Goal: Information Seeking & Learning: Learn about a topic

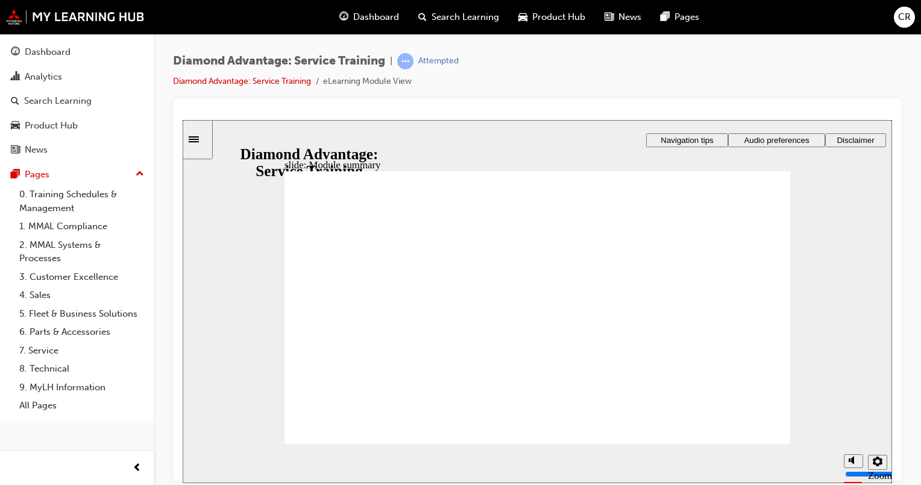
checkbox input "true"
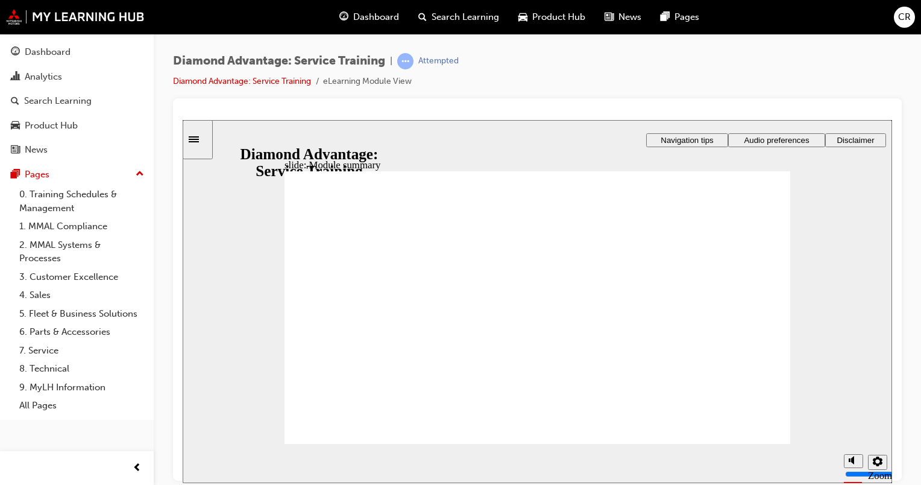
checkbox input "true"
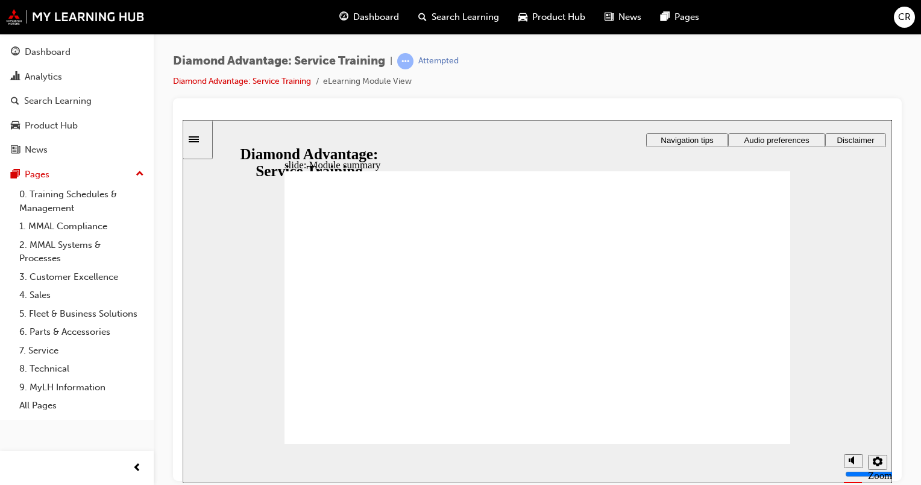
checkbox input "true"
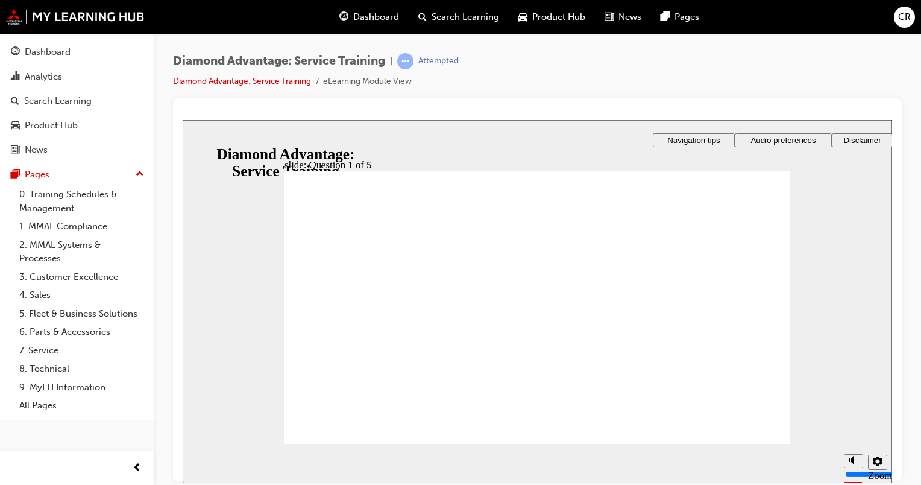
checkbox input "true"
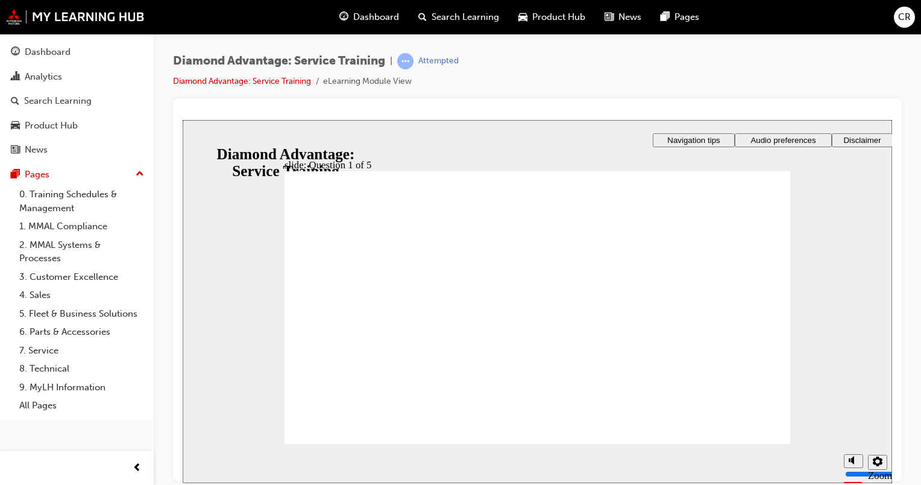
checkbox input "true"
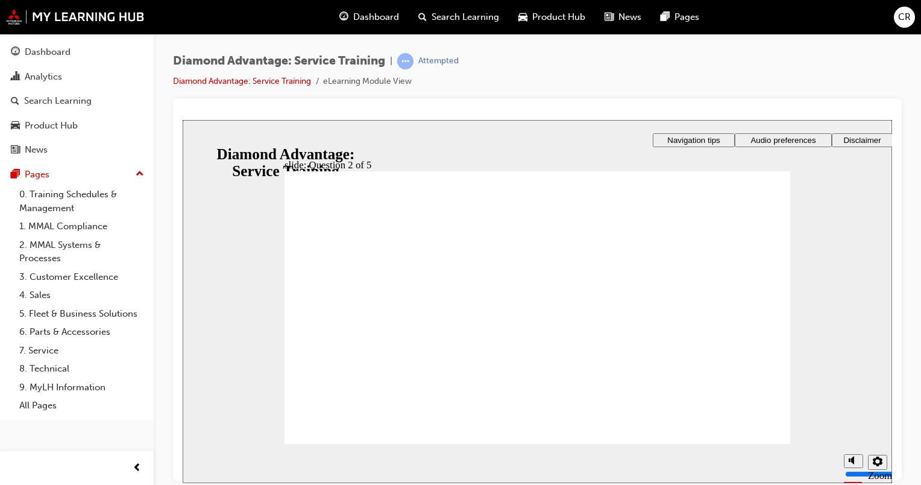
checkbox input "true"
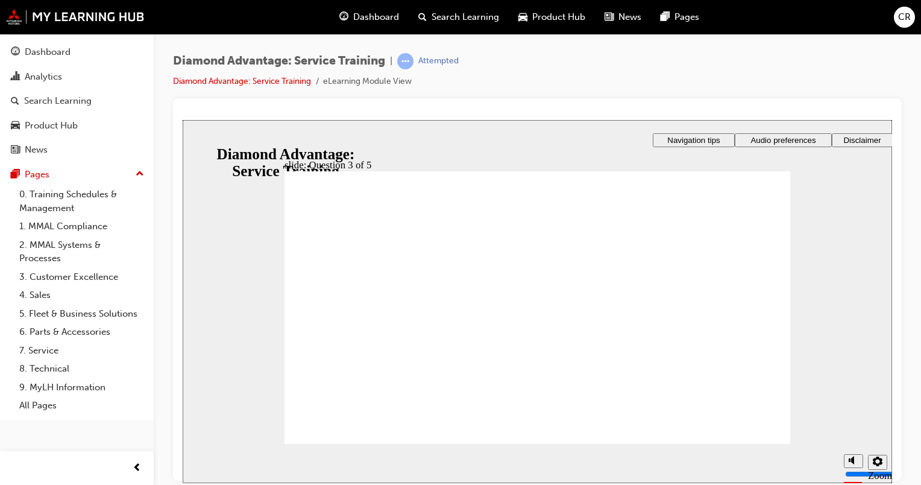
checkbox input "true"
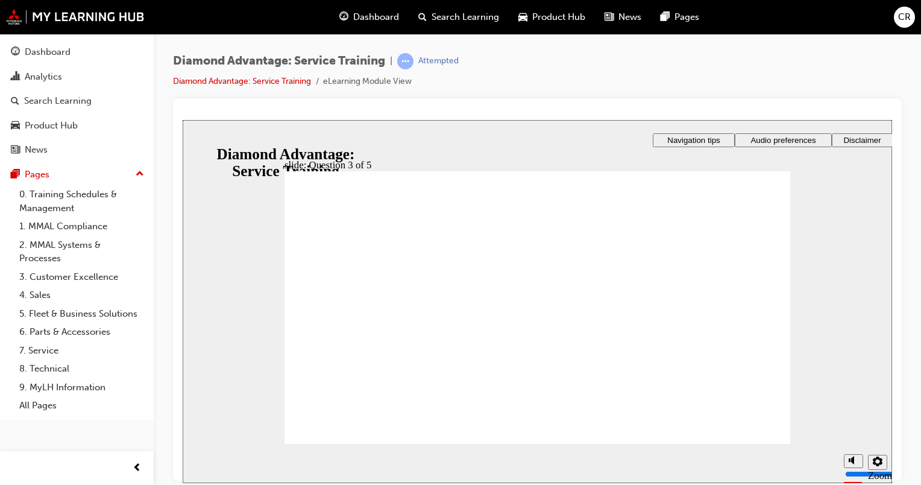
radio input "true"
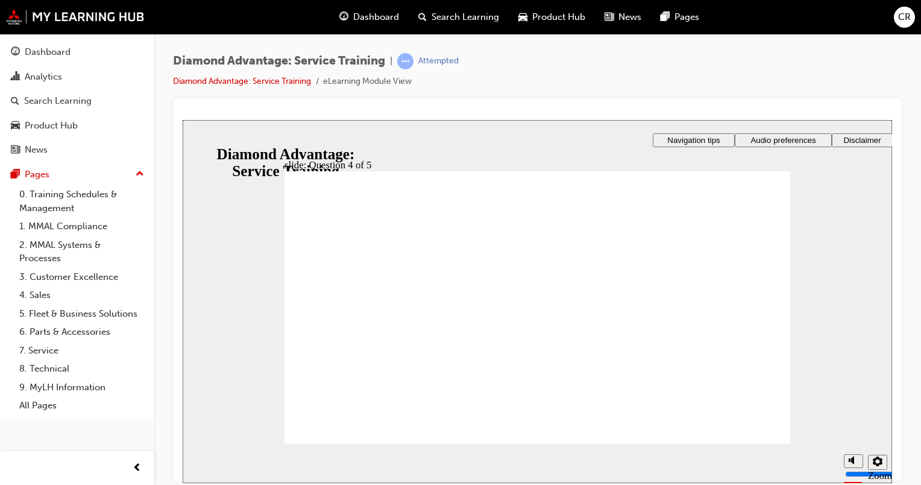
radio input "true"
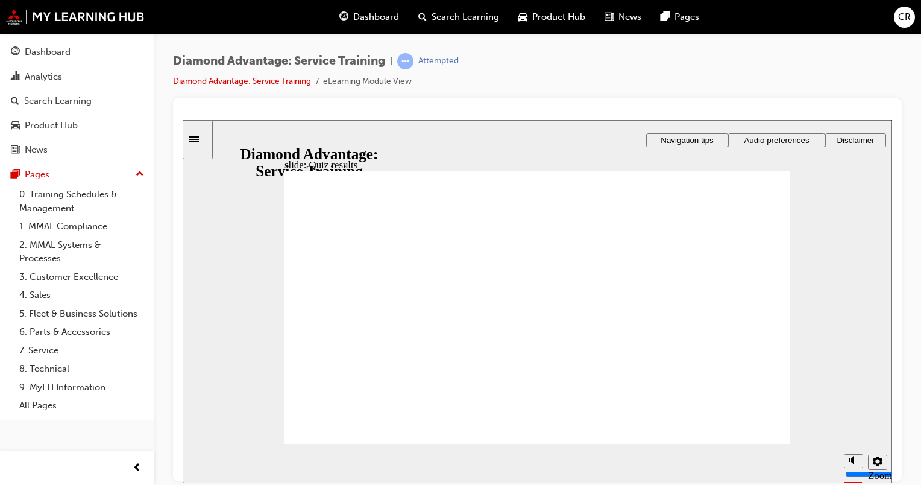
click at [30, 49] on div "Dashboard" at bounding box center [48, 52] width 46 height 14
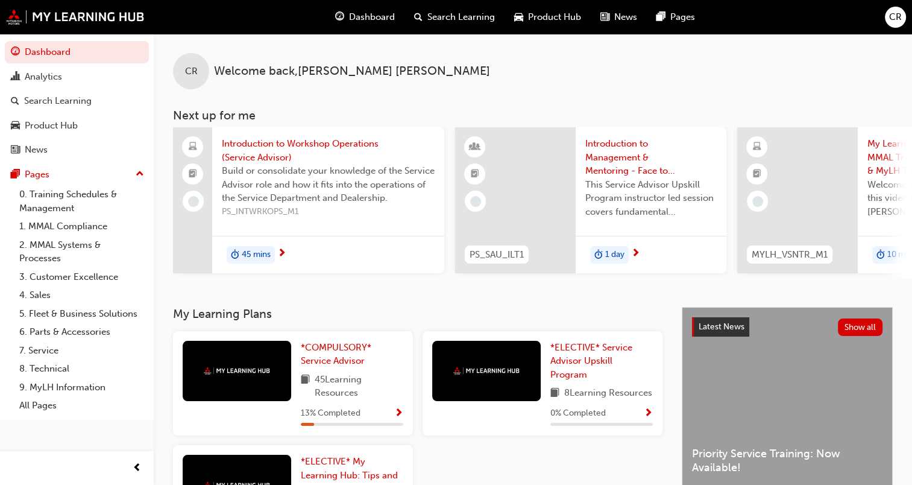
click at [300, 145] on span "Introduction to Workshop Operations (Service Advisor)" at bounding box center [328, 150] width 213 height 27
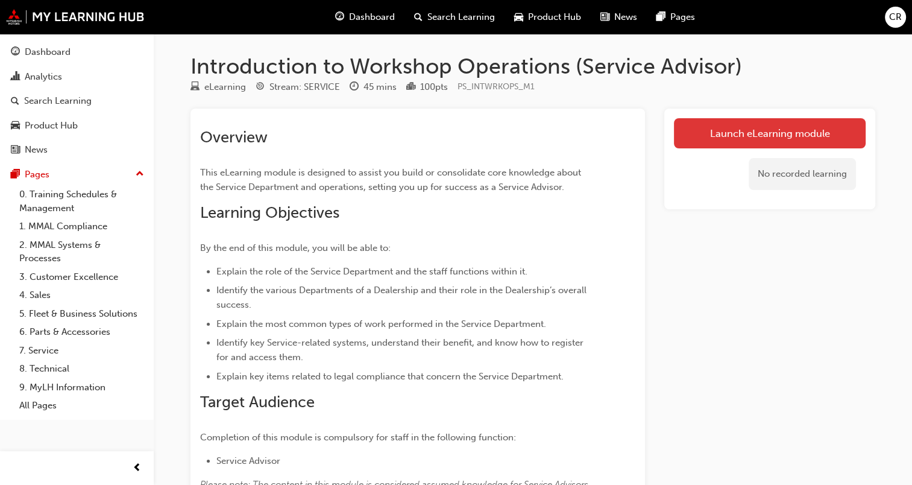
click at [707, 137] on link "Launch eLearning module" at bounding box center [770, 133] width 192 height 30
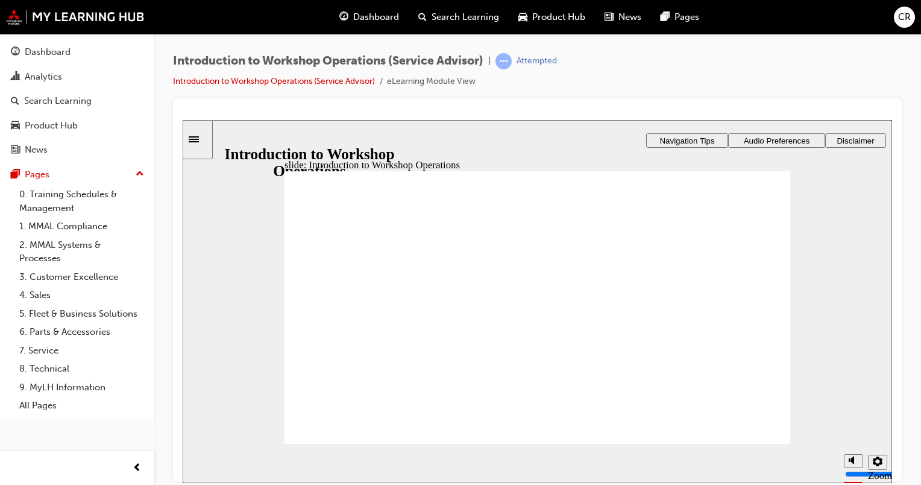
click at [758, 141] on span "Audio Preferences" at bounding box center [777, 140] width 66 height 9
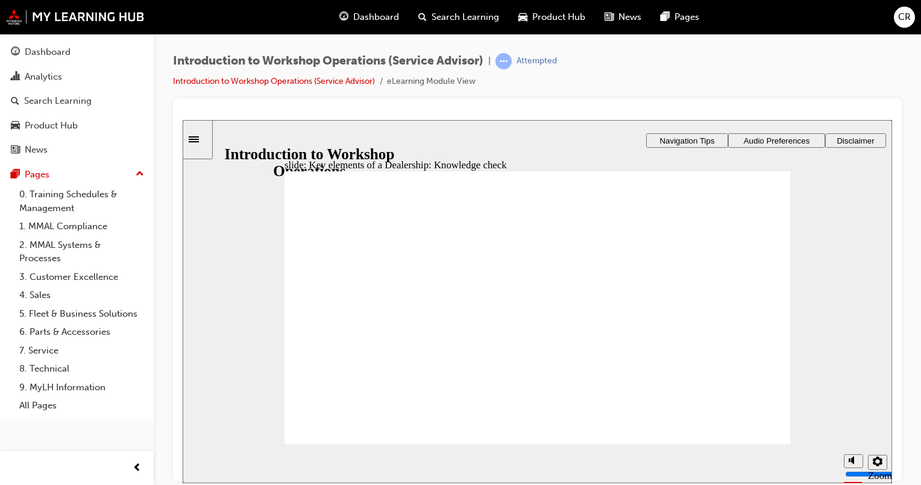
checkbox input "true"
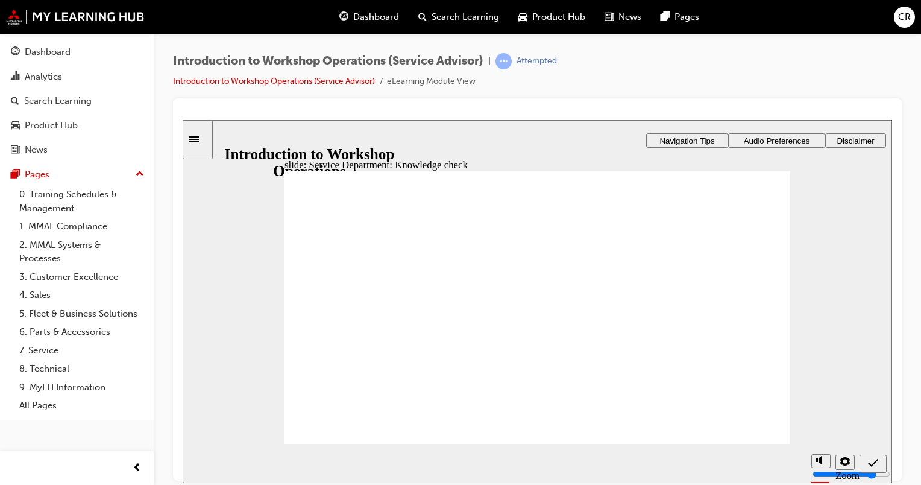
checkbox input "true"
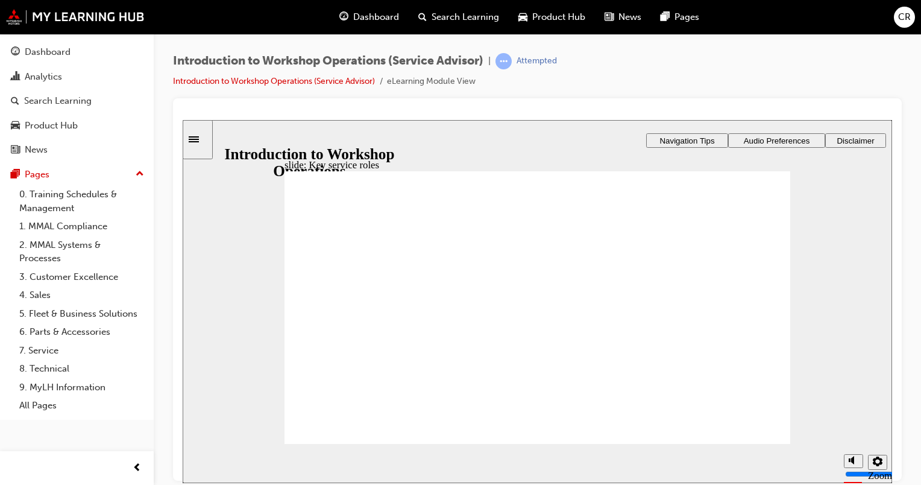
drag, startPoint x: 360, startPoint y: 427, endPoint x: 355, endPoint y: 414, distance: 14.3
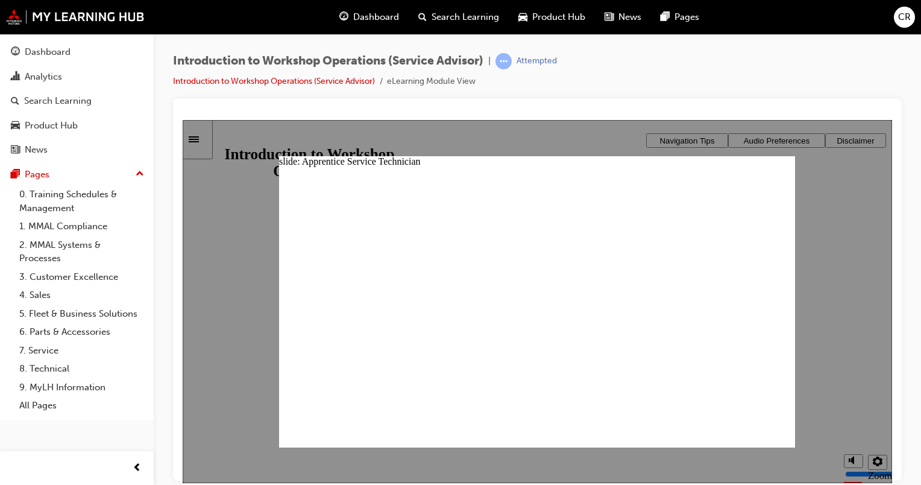
click at [757, 186] on div "slide: Apprentice Service Technician Rectangle 2 x icon 1 x icon 1 Apprentice S…" at bounding box center [537, 301] width 516 height 291
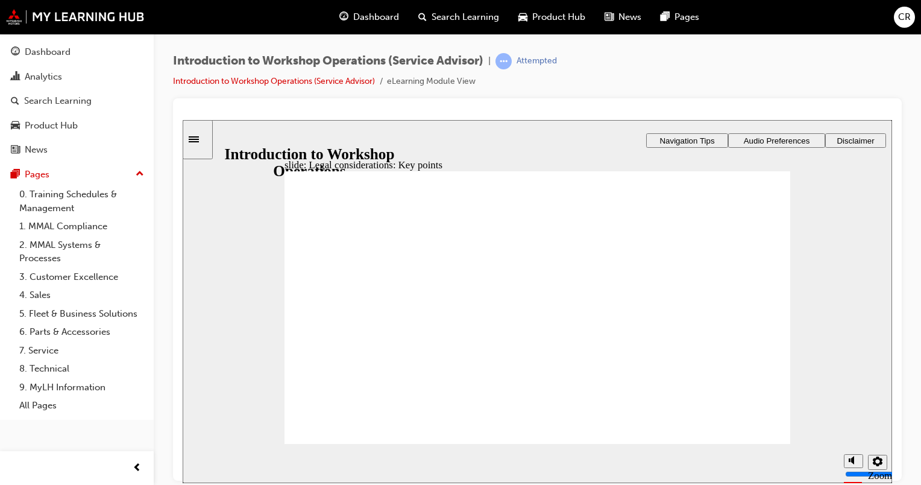
checkbox input "true"
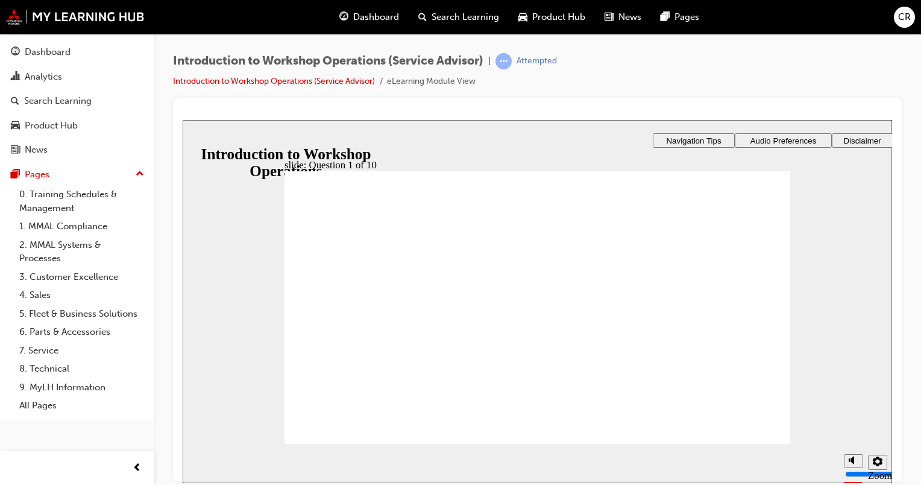
checkbox input "true"
radio input "true"
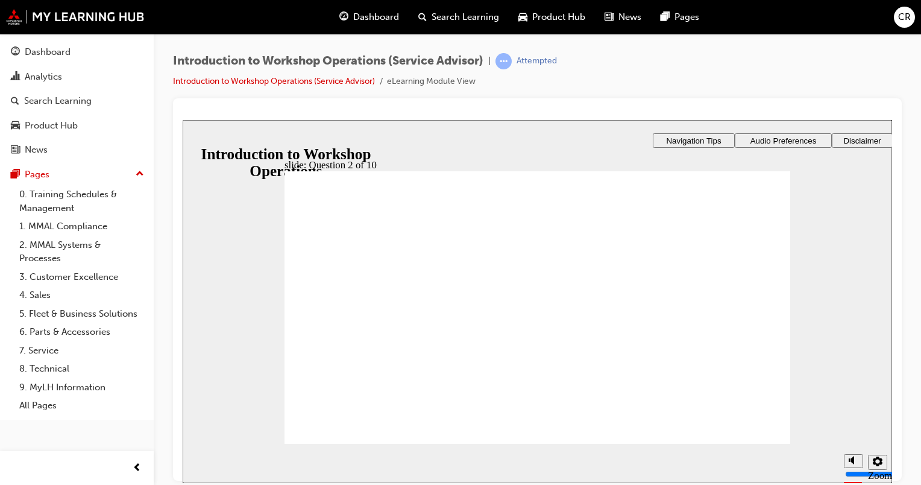
radio input "false"
radio input "true"
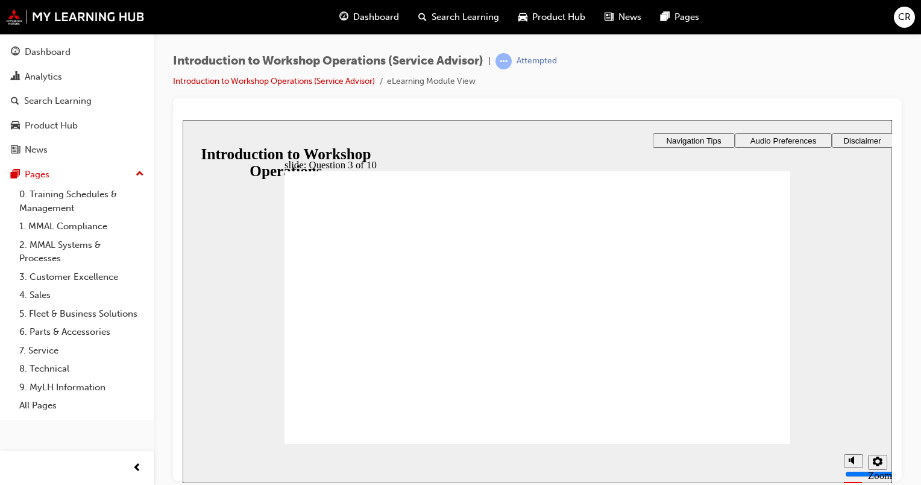
radio input "true"
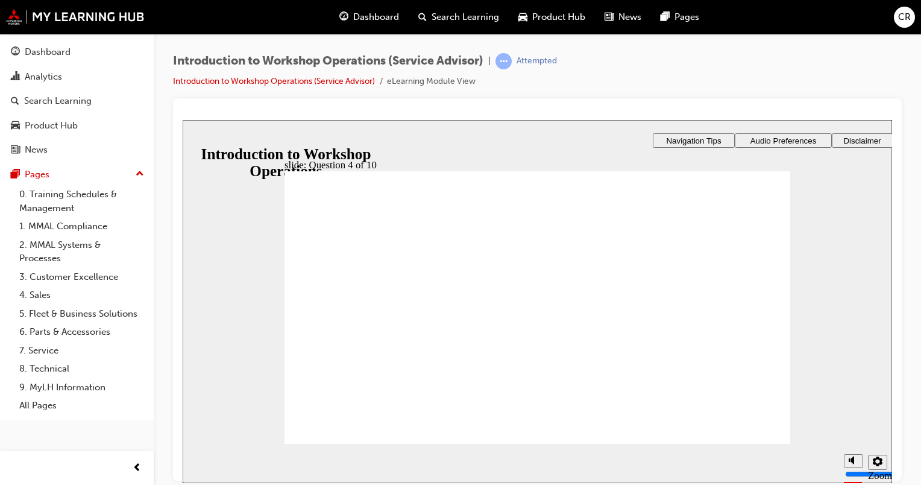
checkbox input "true"
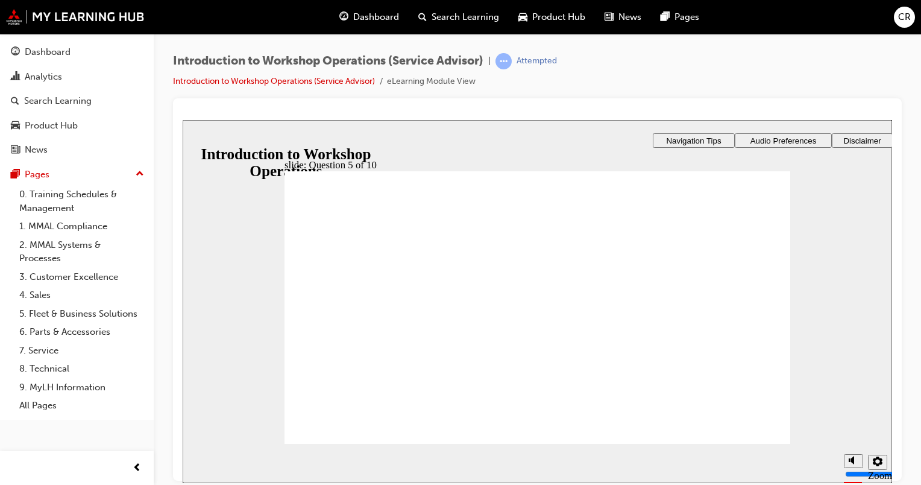
radio input "true"
checkbox input "true"
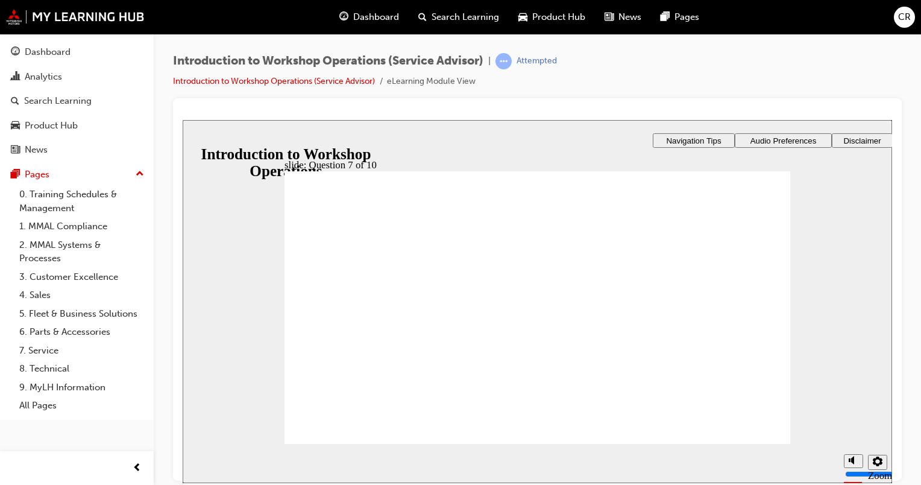
checkbox input "true"
radio input "true"
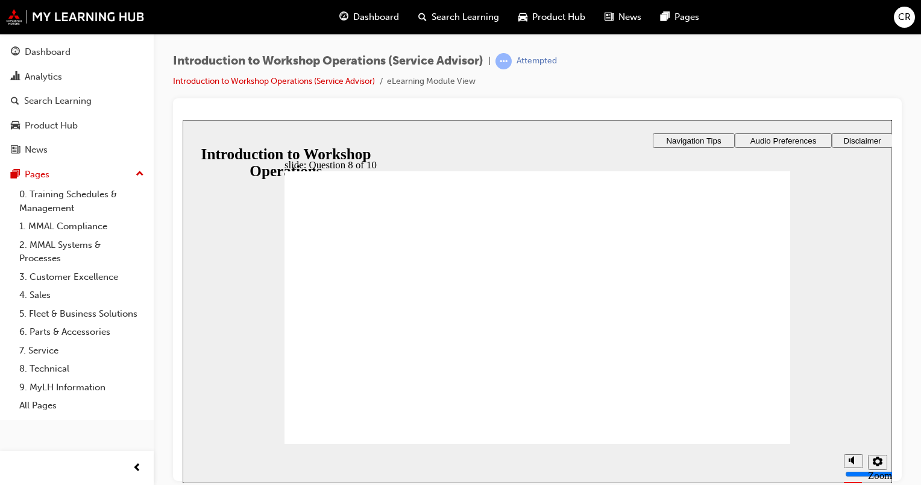
checkbox input "true"
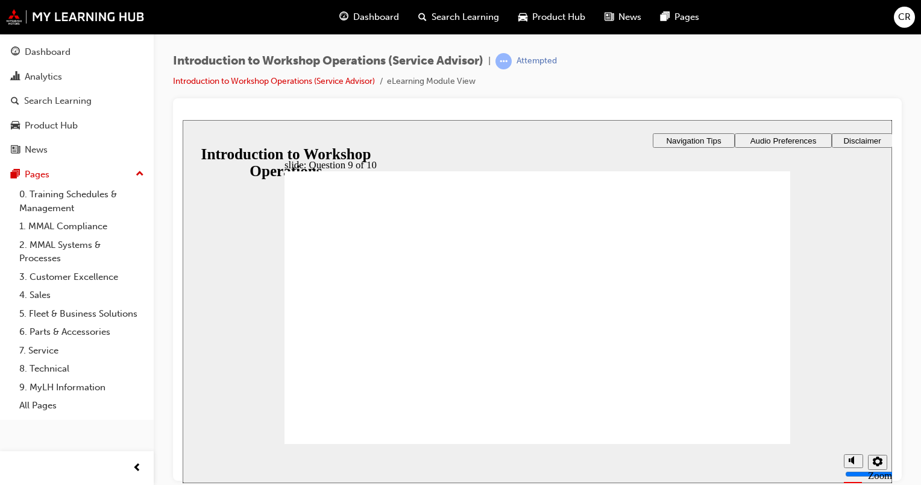
radio input "true"
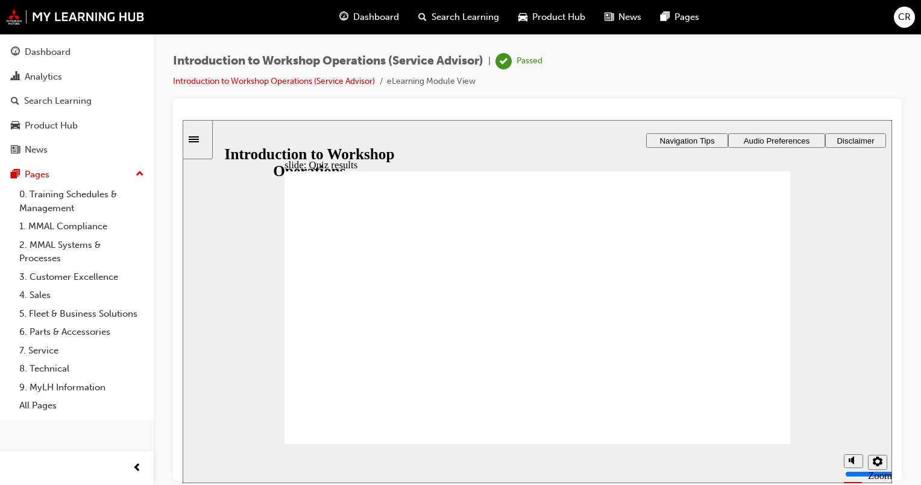
click at [39, 56] on div "Dashboard" at bounding box center [48, 52] width 46 height 14
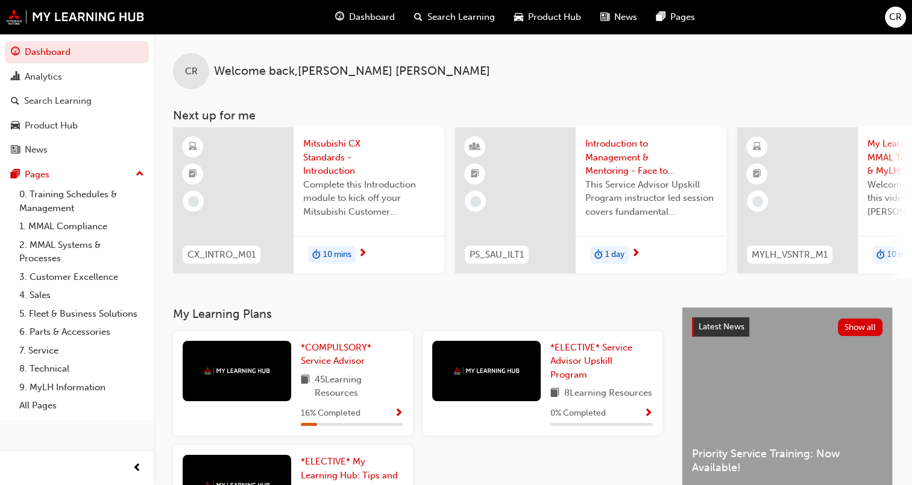
click at [336, 163] on span "Mitsubishi CX Standards - Introduction" at bounding box center [368, 157] width 131 height 41
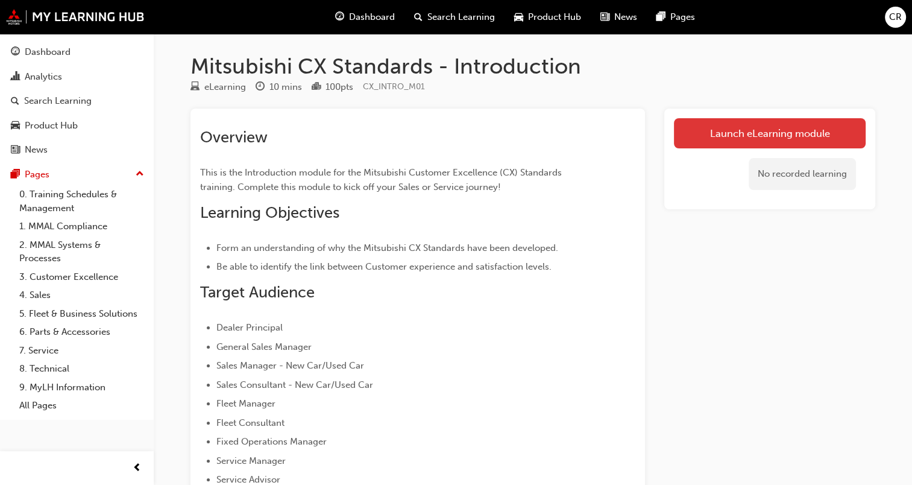
click at [738, 138] on link "Launch eLearning module" at bounding box center [770, 133] width 192 height 30
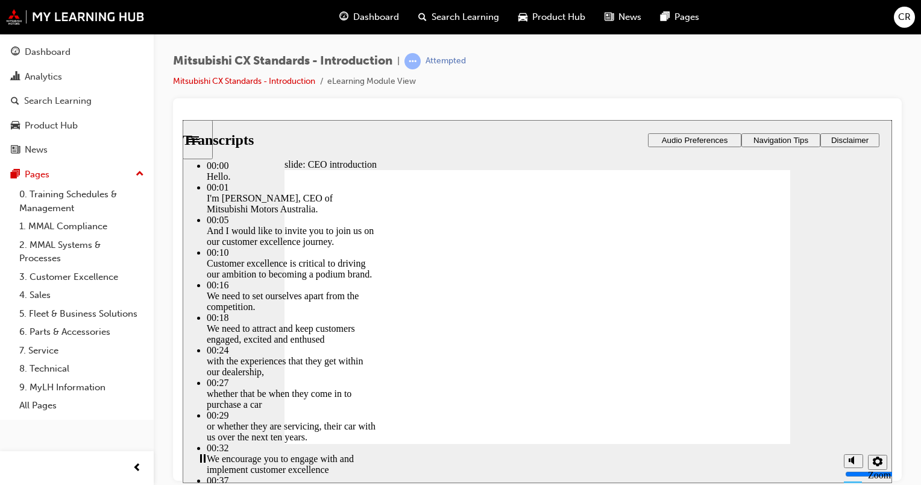
type input "155"
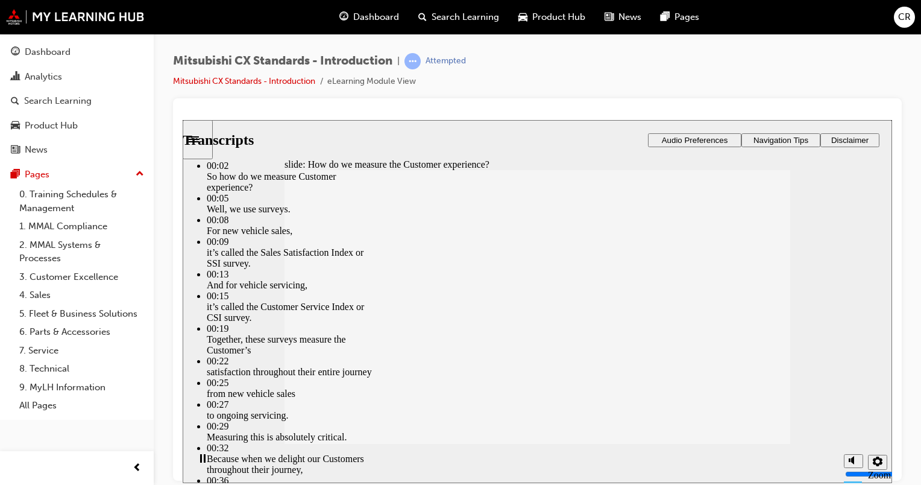
type input "84"
